Goal: Ask a question: Seek information or help from site administrators or community

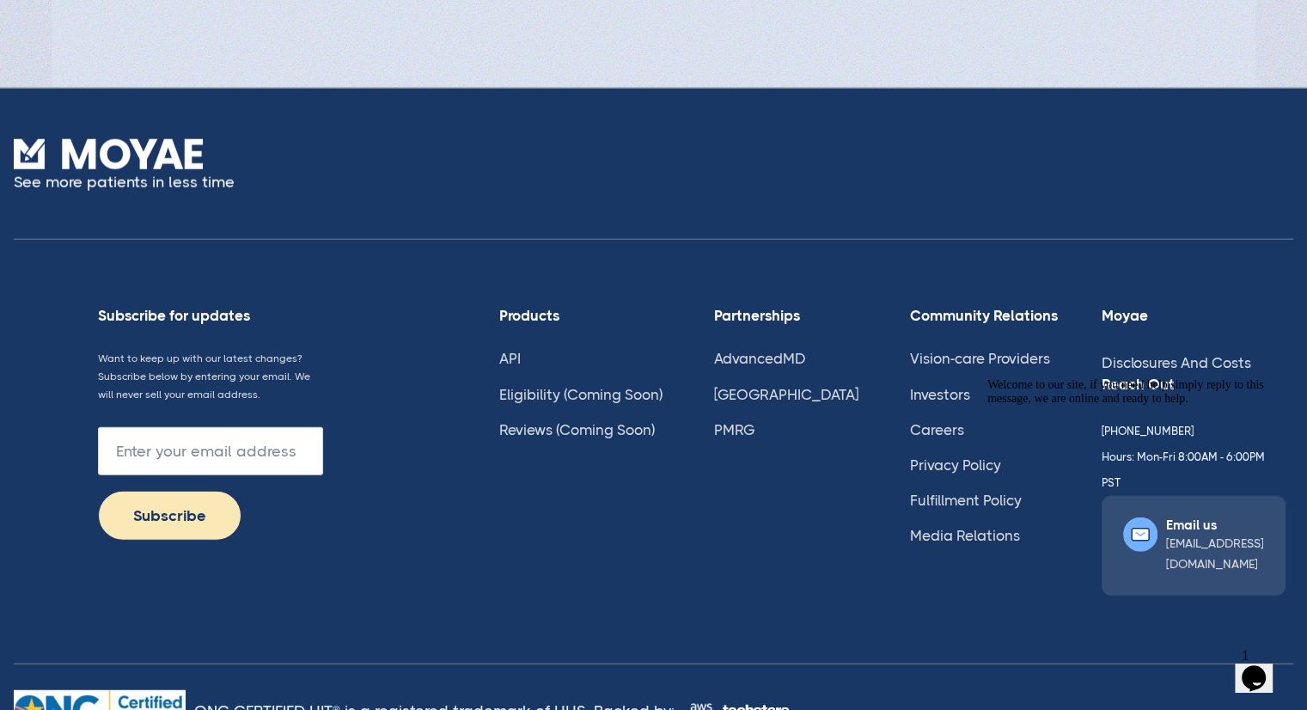
scroll to position [4233, 0]
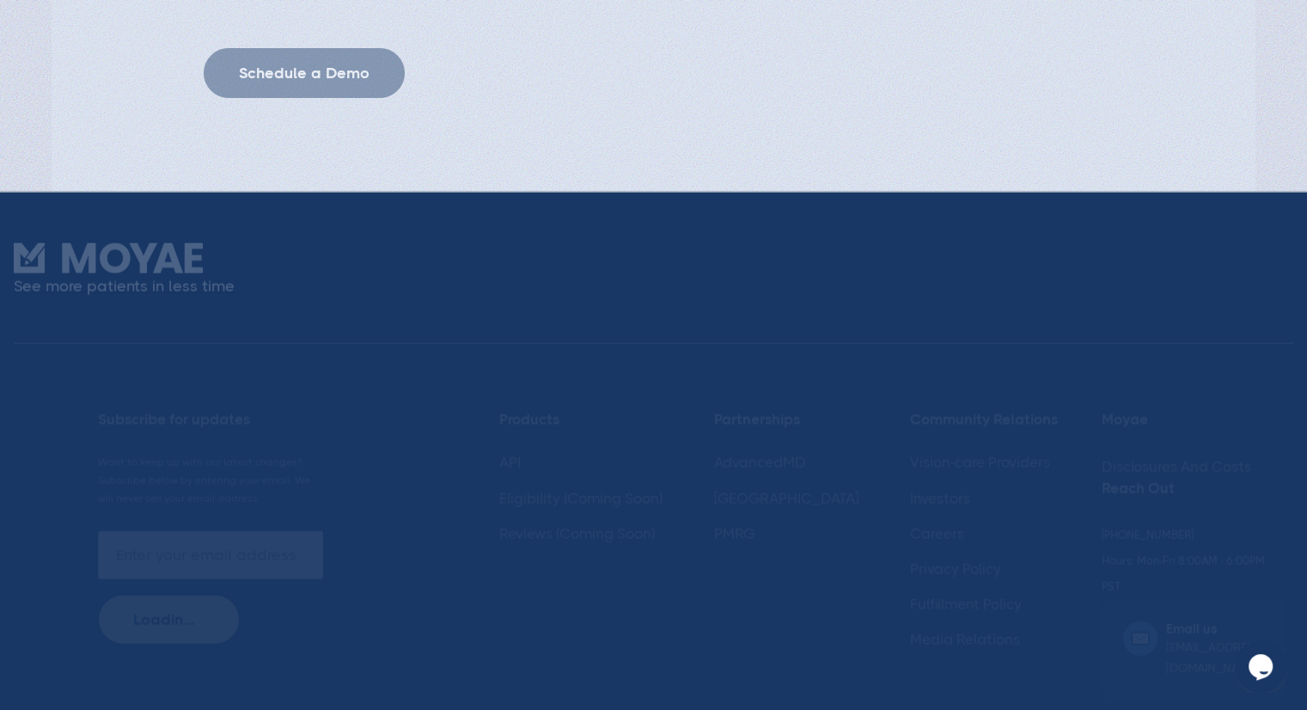
scroll to position [4233, 0]
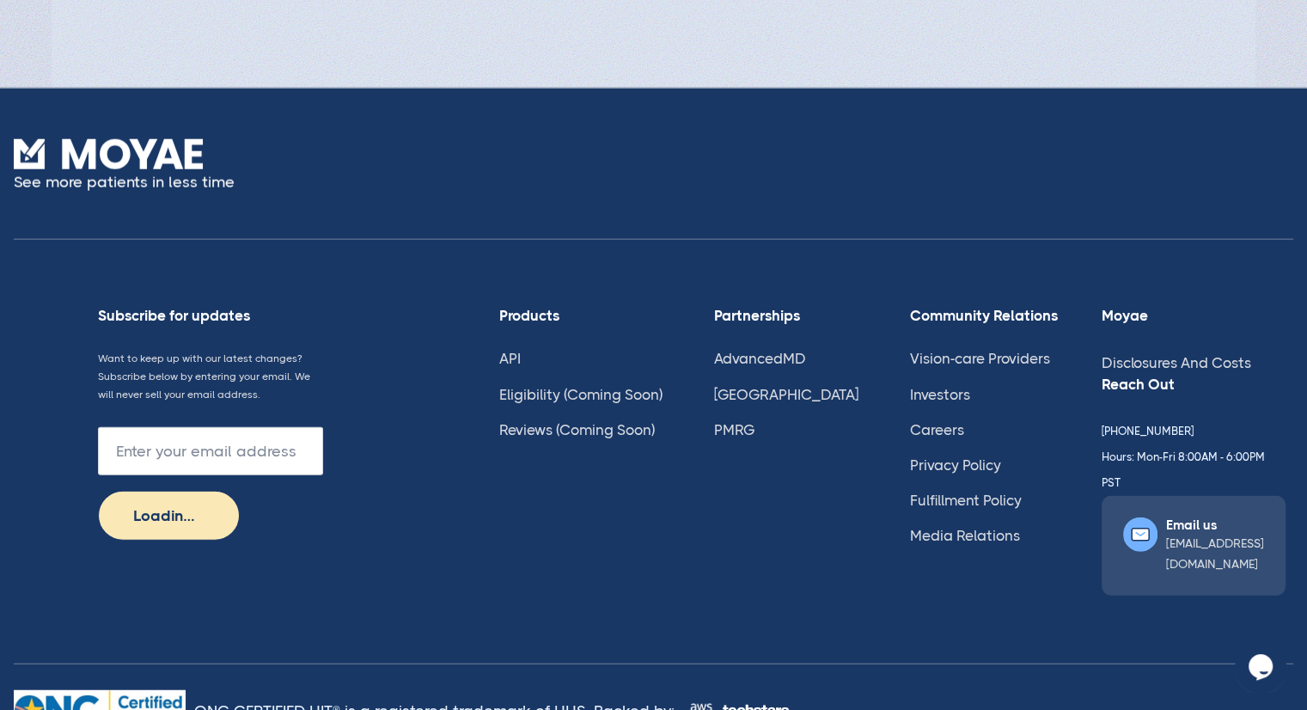
type input "Subscribe"
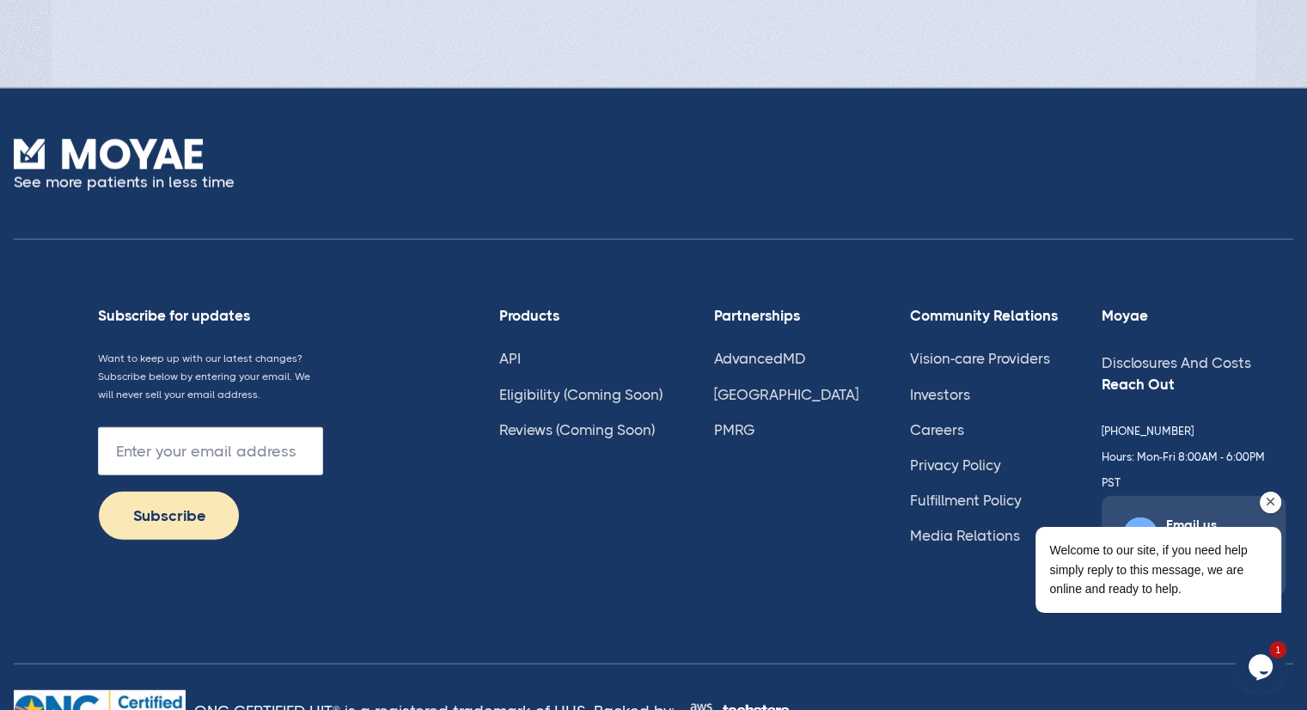
click at [1242, 376] on div "Welcome to our site, if you need help simply reply to this message, we are onli…" at bounding box center [1135, 498] width 309 height 261
click at [1194, 580] on div "Welcome to our site, if you need help simply reply to this message, we are onli…" at bounding box center [1159, 570] width 218 height 58
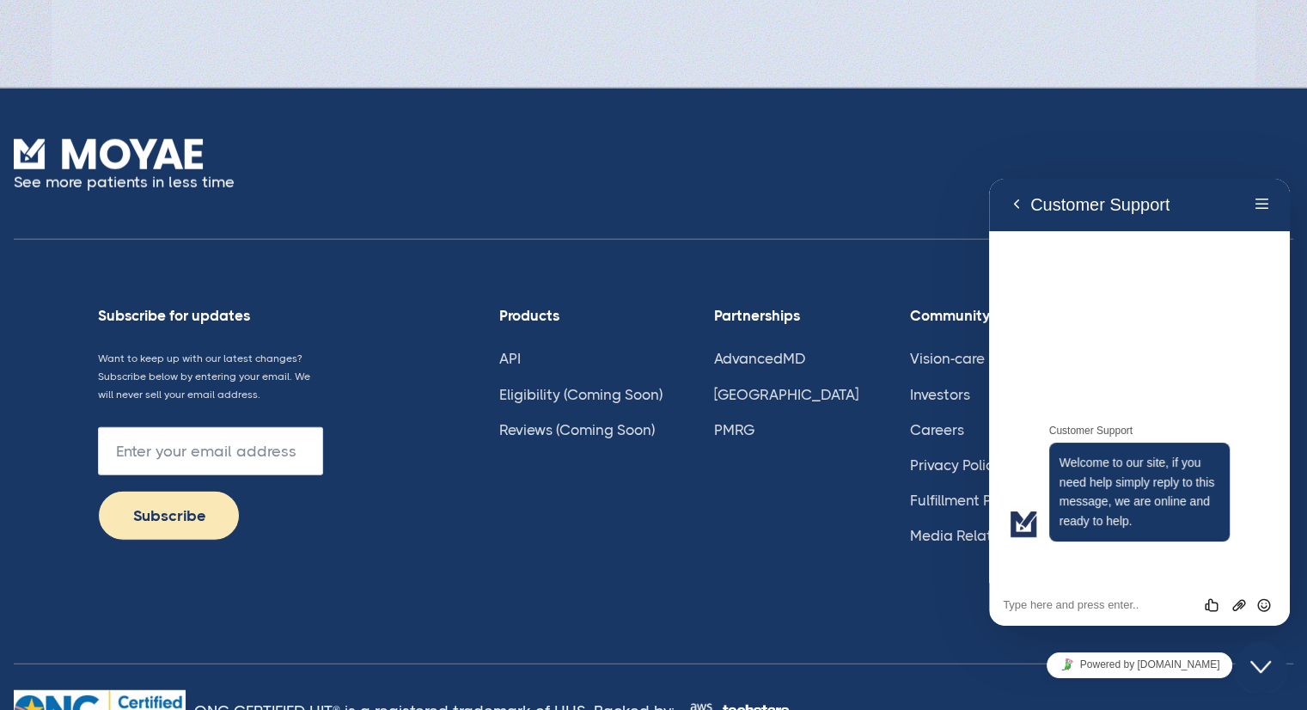
click at [989, 179] on textarea at bounding box center [989, 179] width 0 height 0
type textarea "Testing to see if anyone has access"
click at [1263, 598] on icon "Send" at bounding box center [1264, 604] width 15 height 15
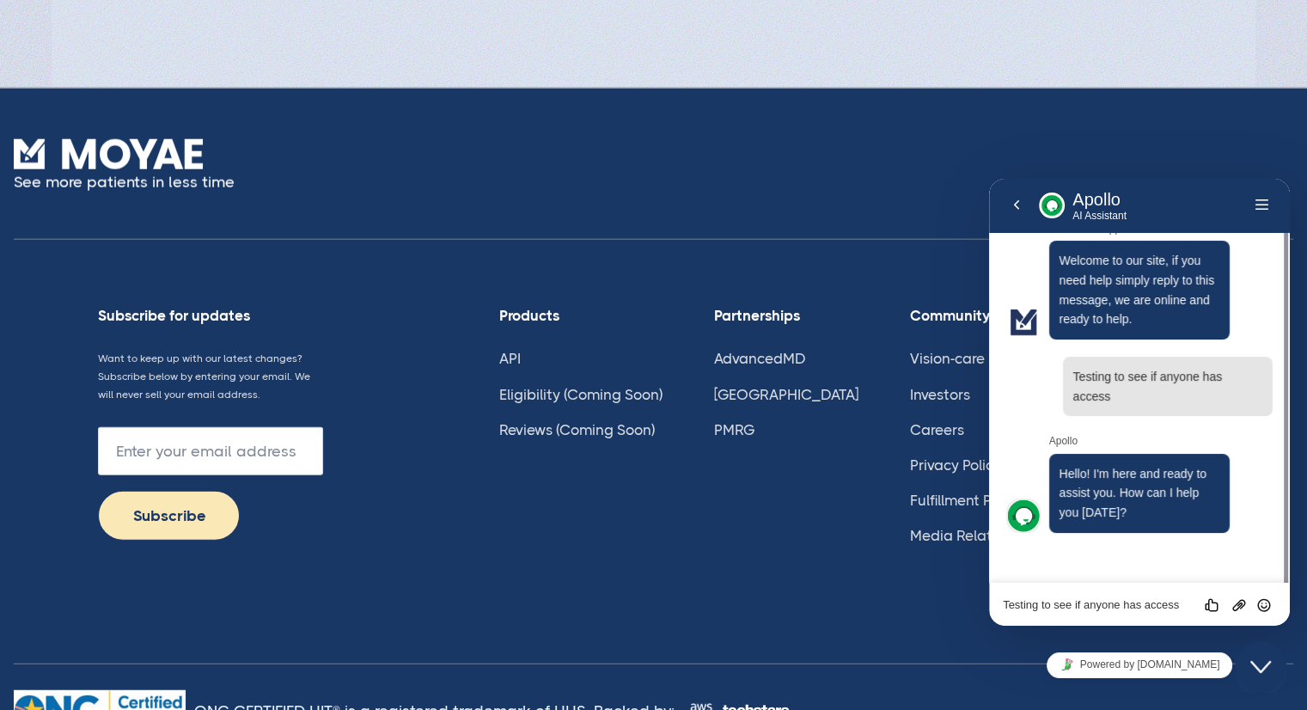
scroll to position [0, 0]
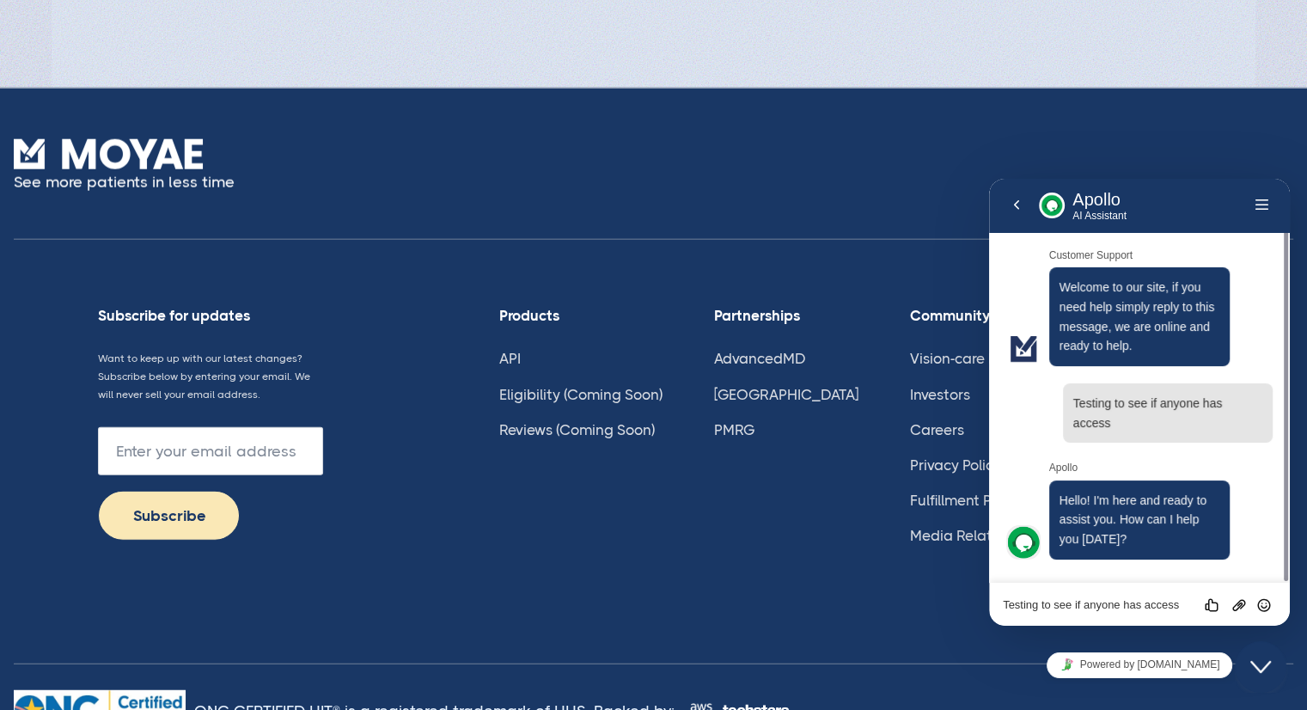
click at [989, 179] on textarea "Testing to see if anyone has access" at bounding box center [989, 179] width 0 height 0
type textarea "I am locked out of my system"
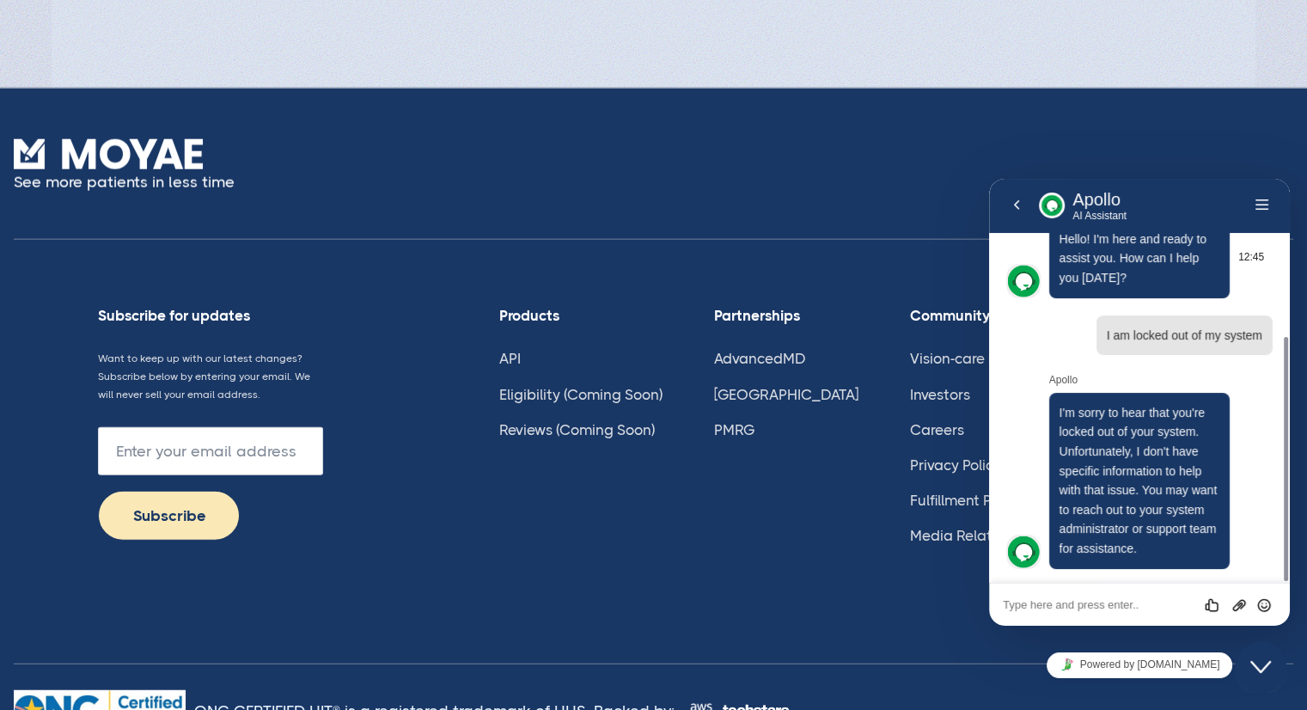
scroll to position [261, 0]
click at [989, 179] on textarea at bounding box center [989, 179] width 0 height 0
type textarea "System freezing"
click at [1258, 662] on icon "Close Chat This icon closes the chat window." at bounding box center [1261, 667] width 21 height 21
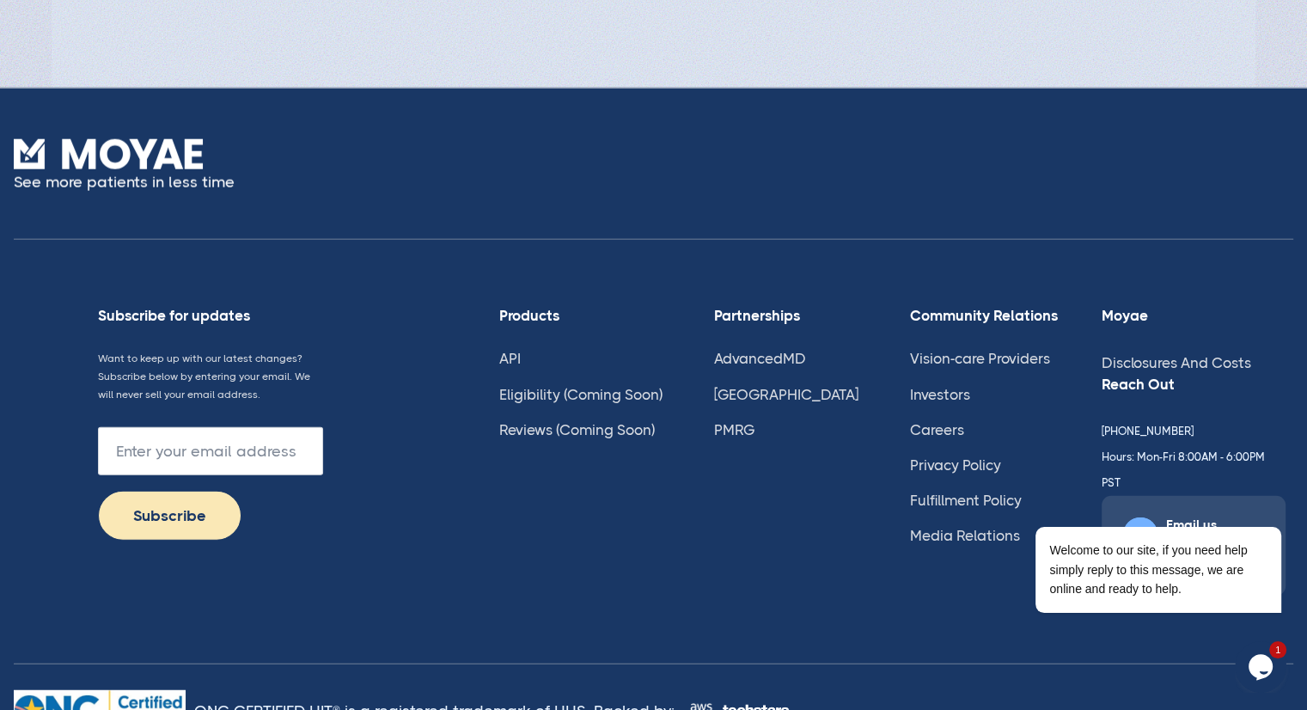
click at [1255, 670] on icon "$i18n('chat', 'chat_widget')" at bounding box center [1261, 667] width 24 height 26
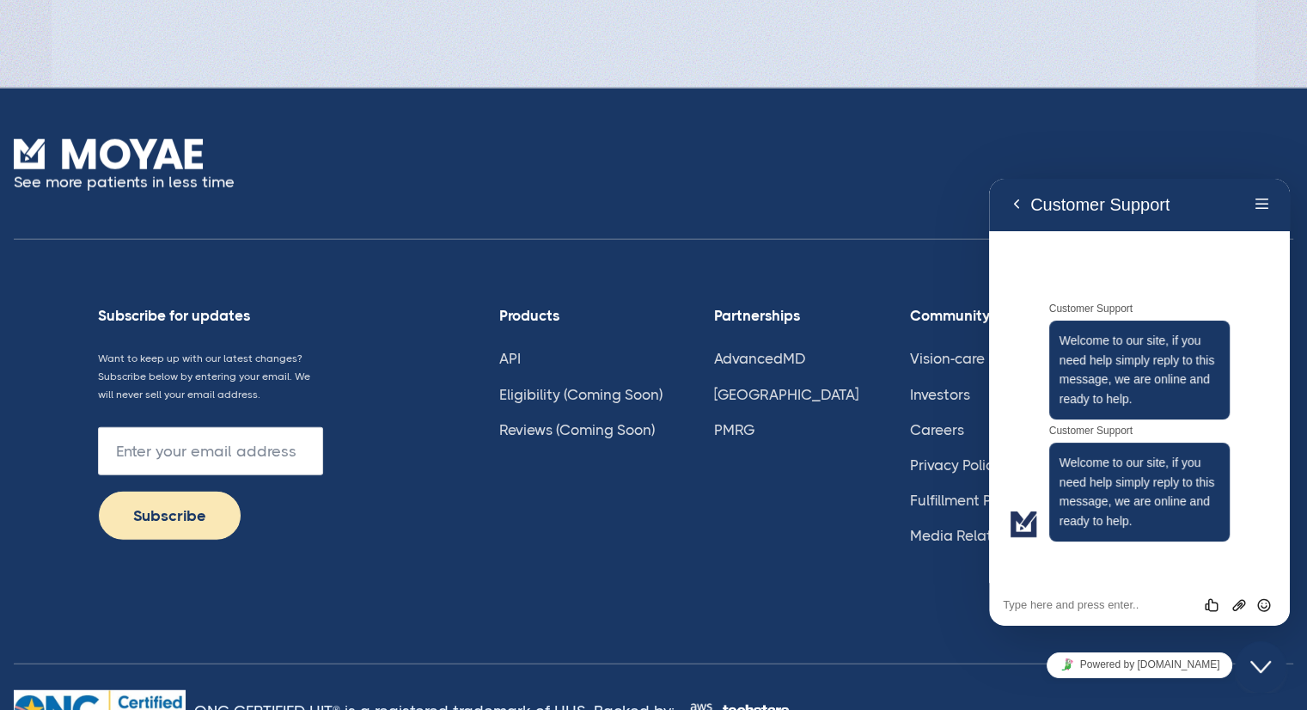
click at [1025, 656] on div "Powered by [DOMAIN_NAME]" at bounding box center [1139, 665] width 301 height 39
click at [1261, 659] on icon "Close Chat This icon closes the chat window." at bounding box center [1261, 667] width 21 height 21
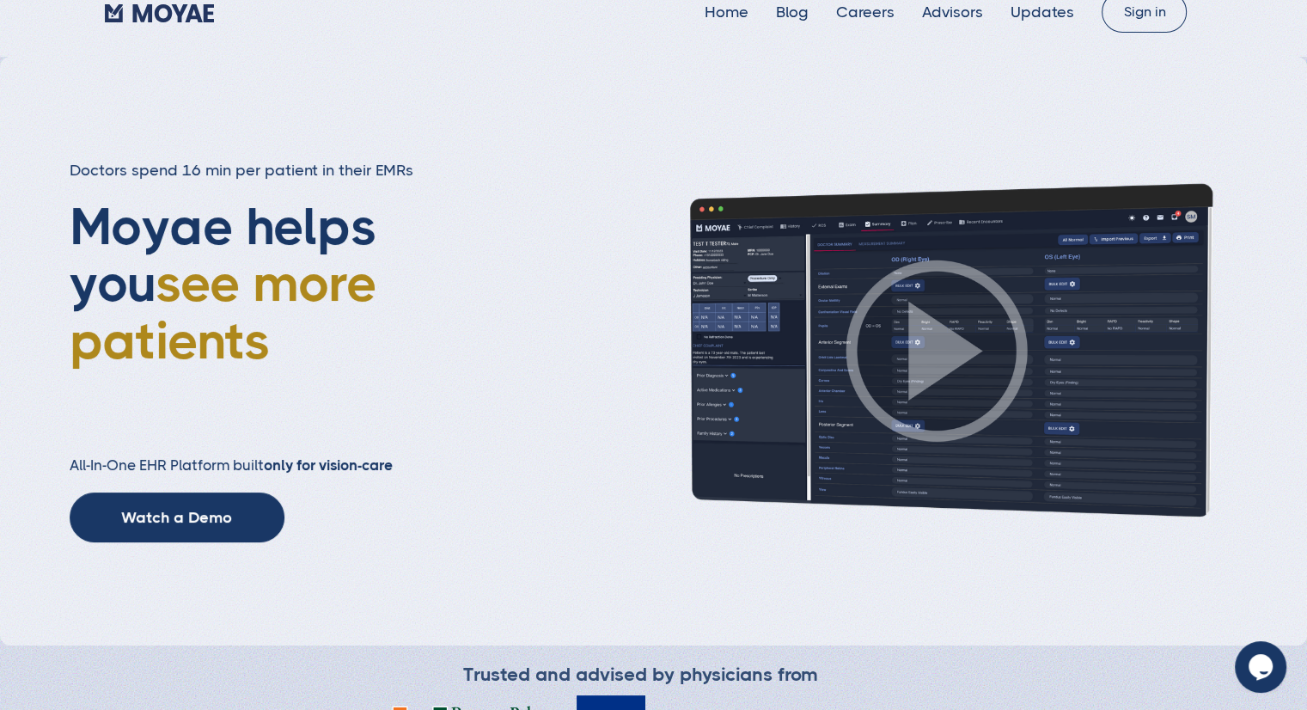
scroll to position [0, 0]
